Goal: Task Accomplishment & Management: Manage account settings

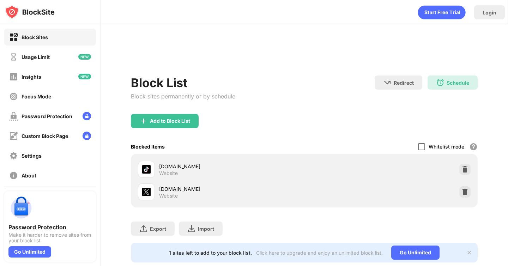
click at [419, 146] on div at bounding box center [421, 146] width 7 height 7
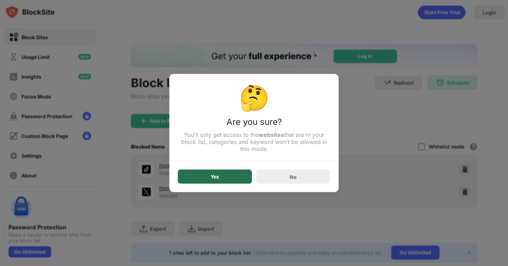
click at [230, 179] on div "Yes" at bounding box center [215, 177] width 74 height 14
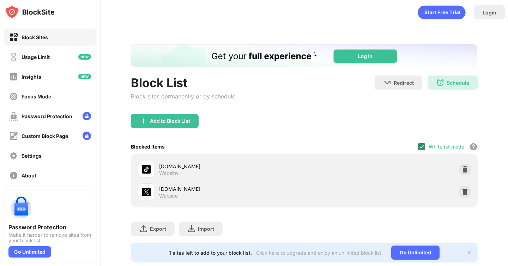
click at [421, 147] on img at bounding box center [422, 147] width 6 height 6
click at [422, 145] on div at bounding box center [421, 146] width 7 height 7
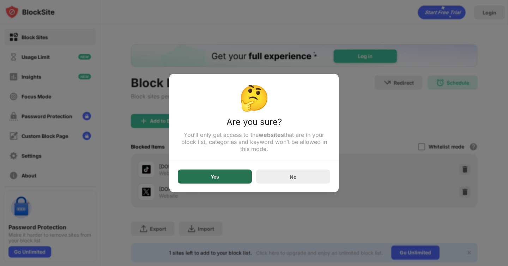
click at [200, 178] on div "Yes" at bounding box center [215, 177] width 74 height 14
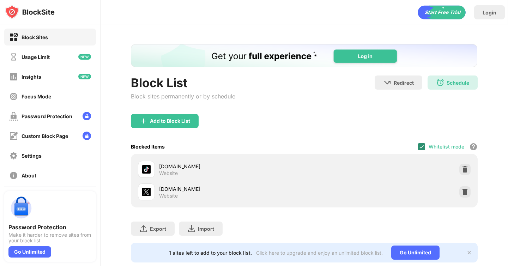
click at [421, 147] on img at bounding box center [422, 147] width 6 height 6
click at [425, 148] on div at bounding box center [421, 146] width 7 height 7
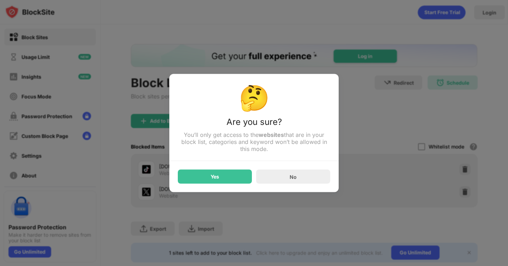
click at [239, 173] on div "Yes" at bounding box center [215, 177] width 74 height 14
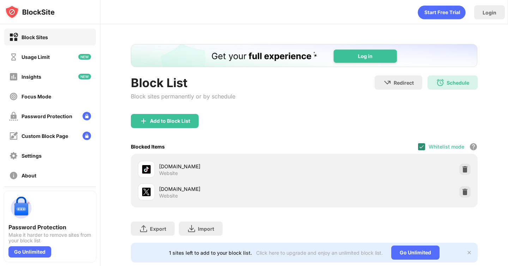
click at [424, 147] on img at bounding box center [422, 147] width 6 height 6
click at [422, 153] on div "Whitelist mode Block all websites except for those in your whitelist. Whitelist…" at bounding box center [448, 146] width 60 height 14
click at [422, 149] on div at bounding box center [421, 146] width 7 height 7
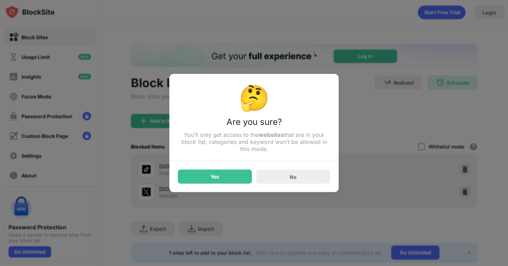
click at [237, 186] on div "🤔 Are you sure? You’ll only get access to the websites that are in your block l…" at bounding box center [253, 133] width 169 height 118
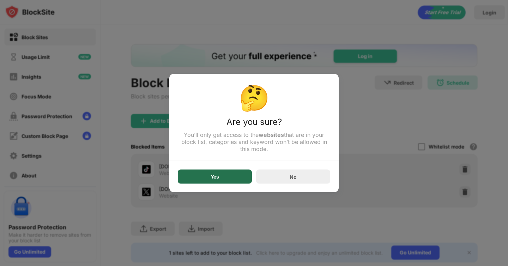
click at [234, 179] on div "Yes" at bounding box center [215, 177] width 74 height 14
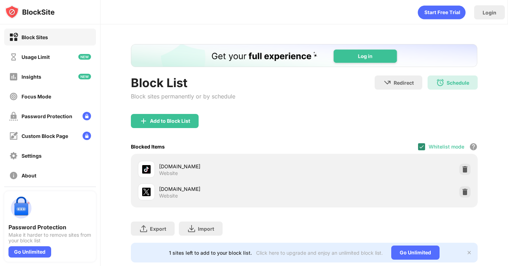
click at [423, 148] on img at bounding box center [422, 147] width 6 height 6
click at [423, 148] on div at bounding box center [421, 146] width 7 height 7
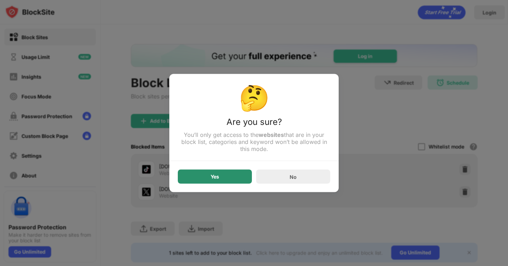
click at [239, 178] on div "Yes" at bounding box center [215, 177] width 74 height 14
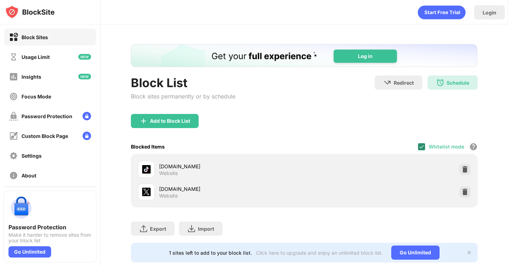
click at [419, 143] on div at bounding box center [421, 146] width 7 height 7
click at [423, 148] on div at bounding box center [421, 146] width 7 height 7
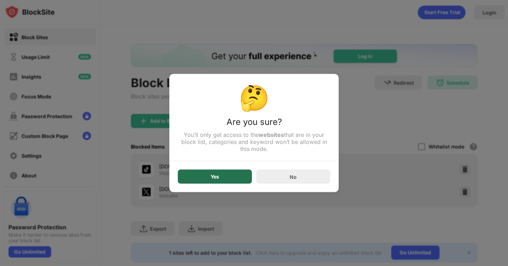
click at [240, 181] on div "Yes" at bounding box center [215, 177] width 74 height 14
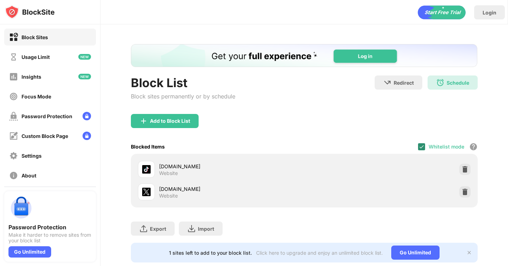
click at [421, 148] on img at bounding box center [422, 147] width 6 height 6
click at [421, 145] on div at bounding box center [421, 146] width 7 height 7
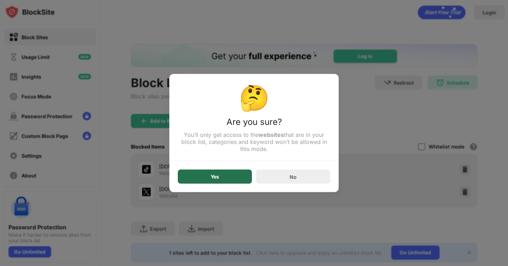
click at [228, 177] on div "Yes" at bounding box center [215, 177] width 74 height 14
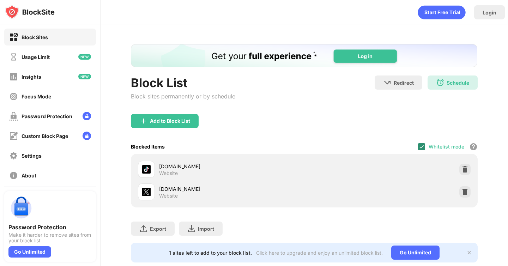
click at [421, 148] on img at bounding box center [422, 147] width 6 height 6
click at [420, 148] on div at bounding box center [421, 146] width 7 height 7
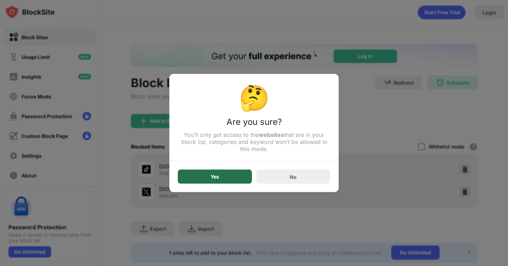
click at [235, 183] on div "Yes" at bounding box center [215, 177] width 74 height 14
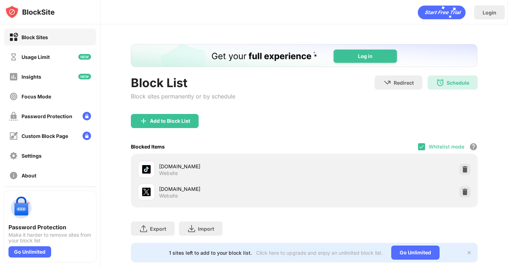
click at [417, 145] on div "Blocked Items Whitelist mode Block all websites except for those in your whitel…" at bounding box center [304, 146] width 347 height 14
click at [420, 149] on div at bounding box center [421, 146] width 7 height 7
